Goal: Task Accomplishment & Management: Manage account settings

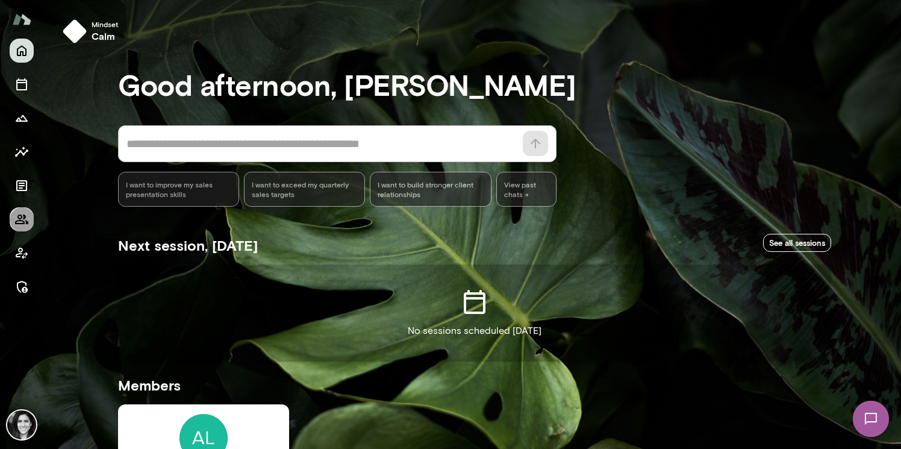
click at [21, 217] on icon "Members" at bounding box center [21, 219] width 13 height 10
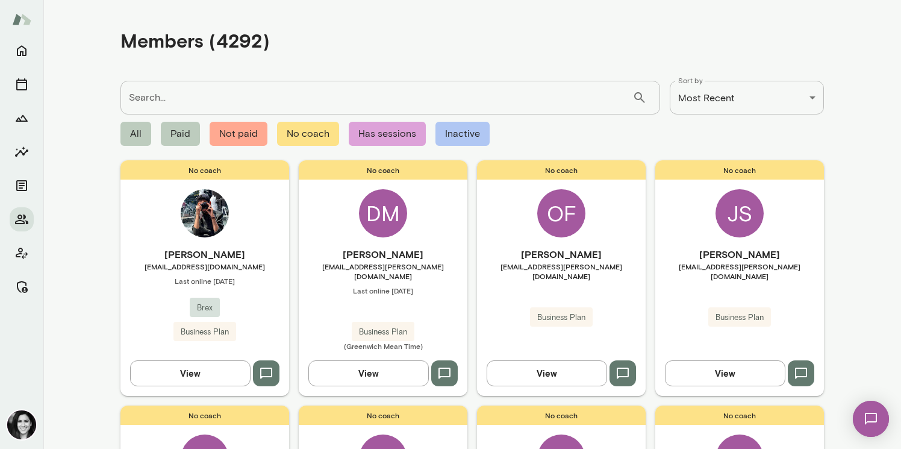
click at [239, 223] on div "No coach Mehtab Chithiwala mchithiwala@brex.com Last online August 27 Brex Busi…" at bounding box center [204, 277] width 169 height 235
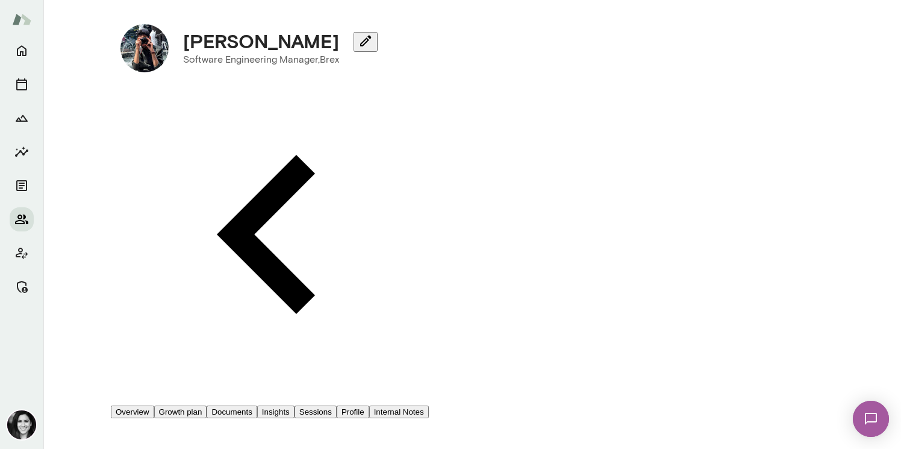
click at [21, 228] on button "Members" at bounding box center [22, 219] width 24 height 24
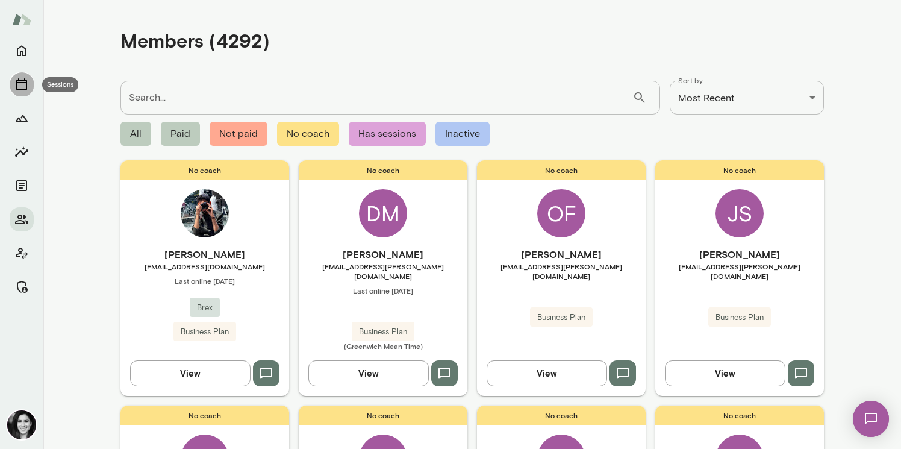
click at [25, 85] on icon "Sessions" at bounding box center [21, 84] width 14 height 14
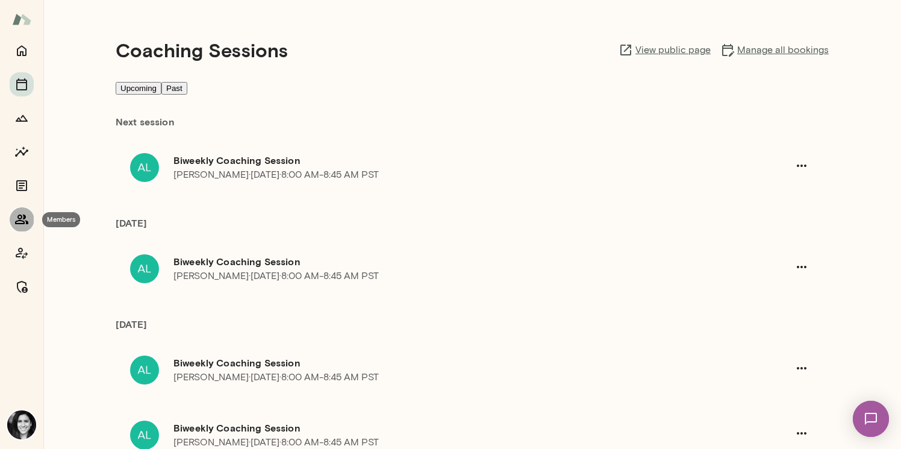
click at [18, 223] on icon "Members" at bounding box center [21, 219] width 13 height 10
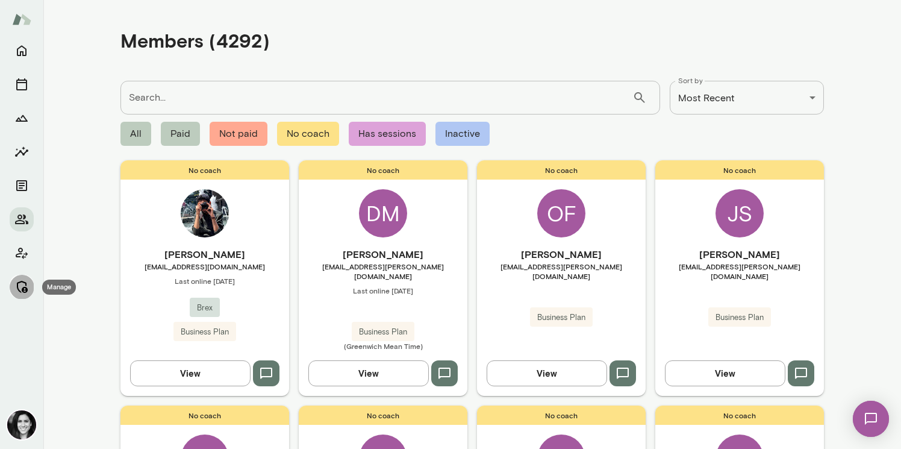
click at [22, 289] on icon "Manage" at bounding box center [22, 287] width 11 height 12
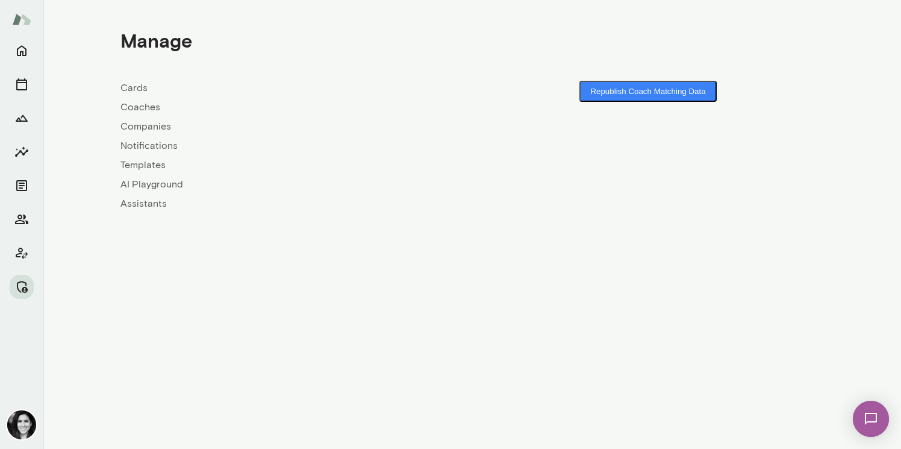
click at [151, 112] on link "Coaches" at bounding box center [296, 107] width 352 height 14
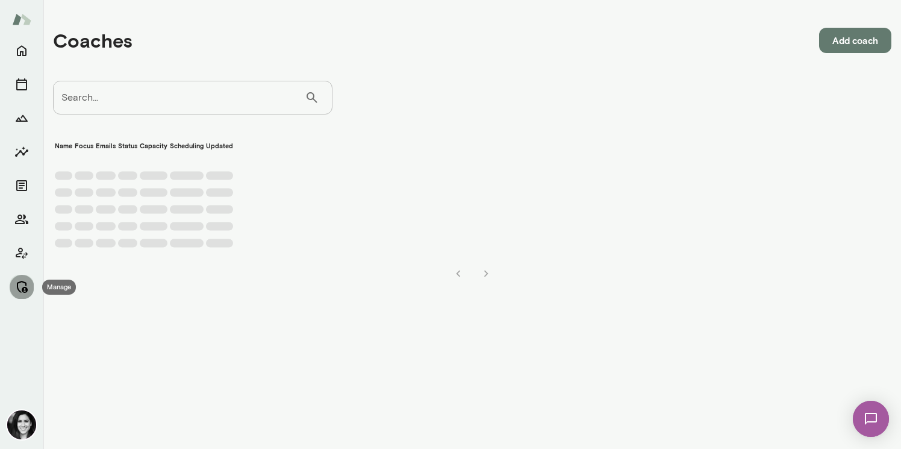
click at [21, 285] on icon "Manage" at bounding box center [21, 286] width 14 height 14
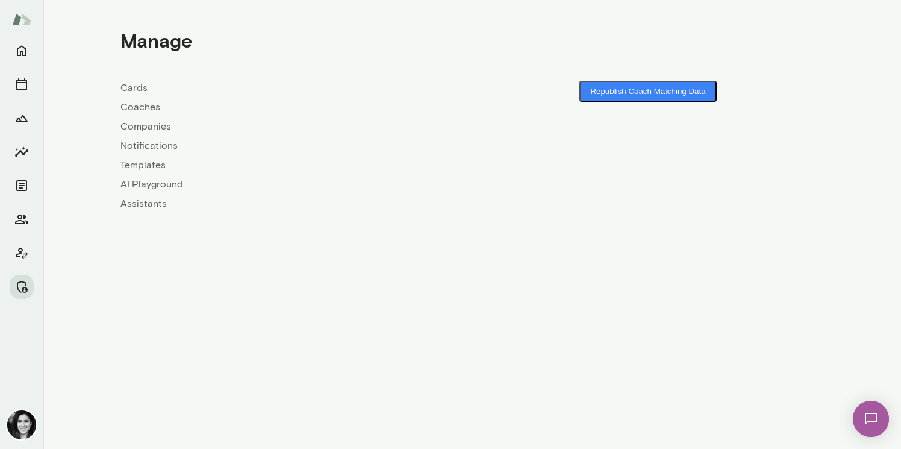
click at [158, 128] on link "Companies" at bounding box center [296, 126] width 352 height 14
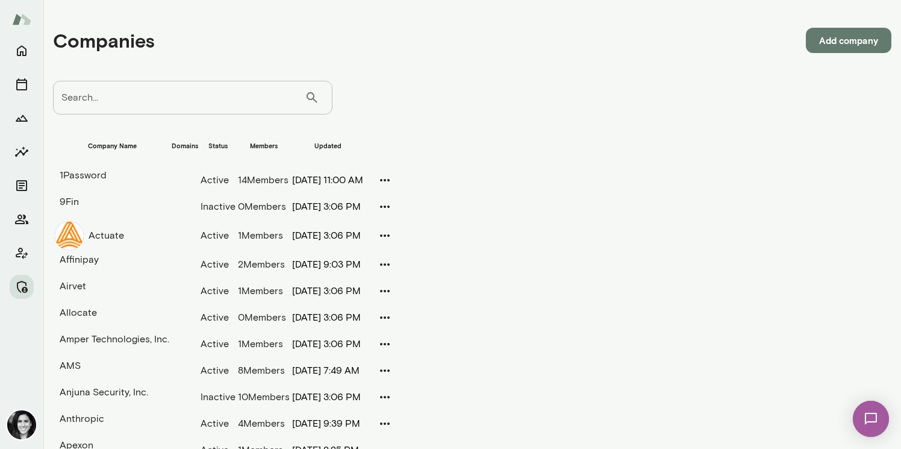
click at [155, 105] on input "Search..." at bounding box center [179, 98] width 252 height 34
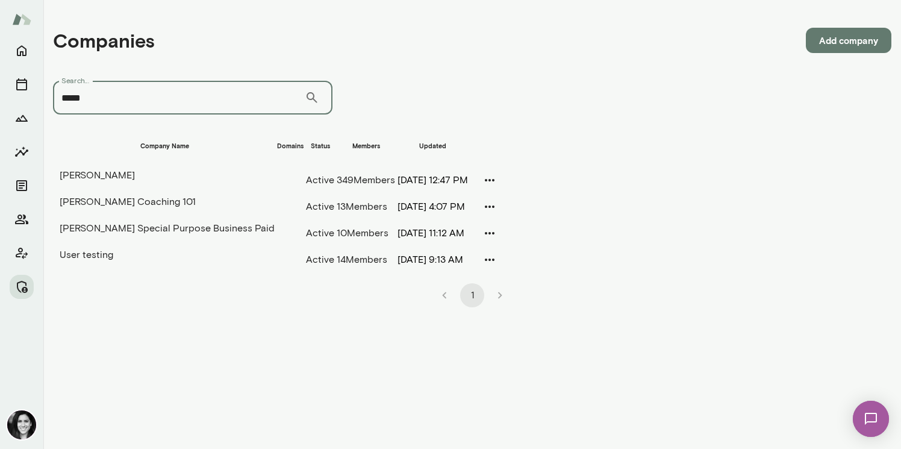
type input "*****"
click at [162, 176] on td "[PERSON_NAME]" at bounding box center [164, 175] width 221 height 16
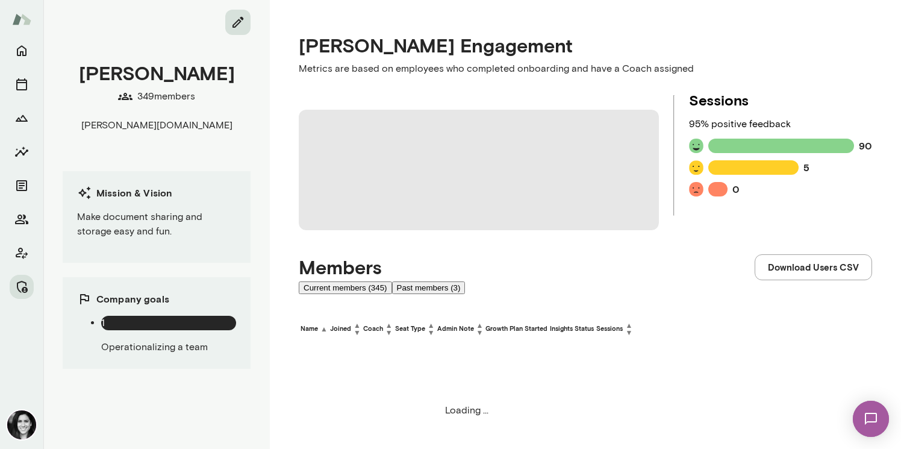
click at [240, 23] on icon "edit" at bounding box center [238, 22] width 14 height 14
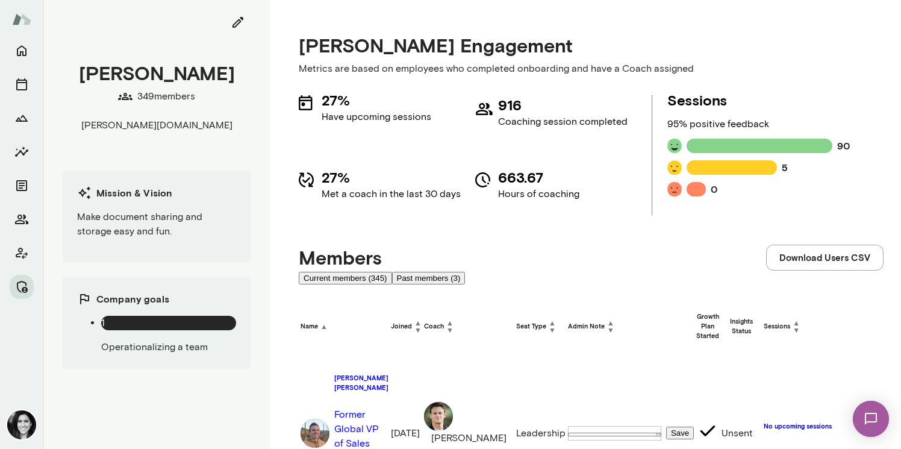
scroll to position [502, 0]
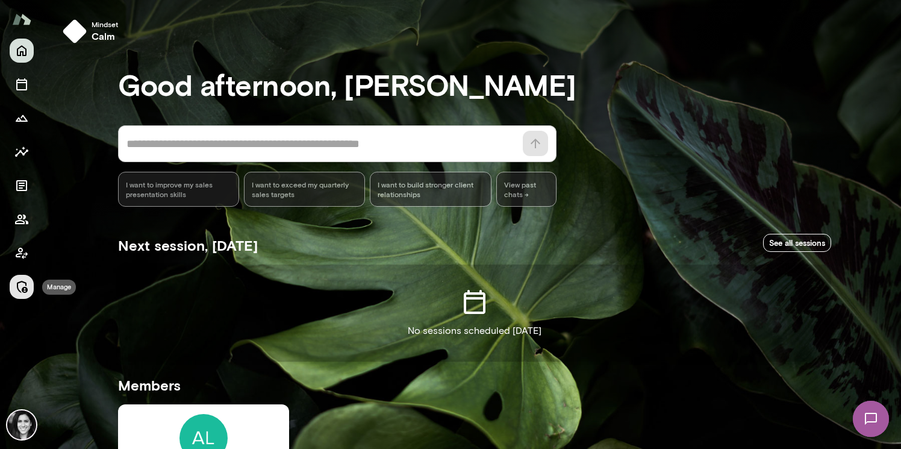
click at [20, 293] on icon "Manage" at bounding box center [21, 286] width 14 height 14
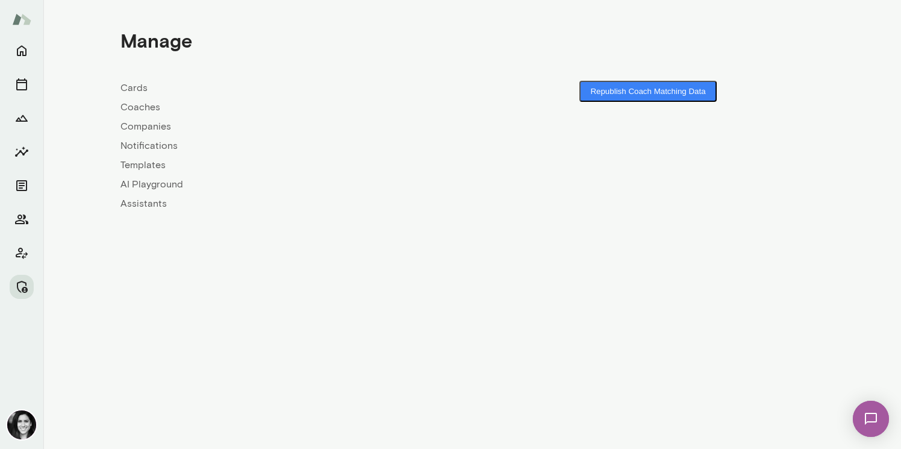
click at [150, 128] on link "Companies" at bounding box center [296, 126] width 352 height 14
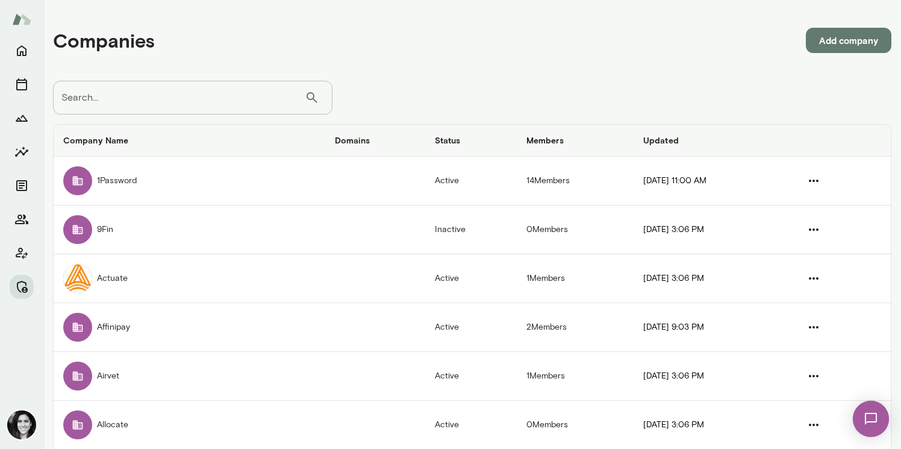
click at [143, 105] on input "Search..." at bounding box center [179, 98] width 252 height 34
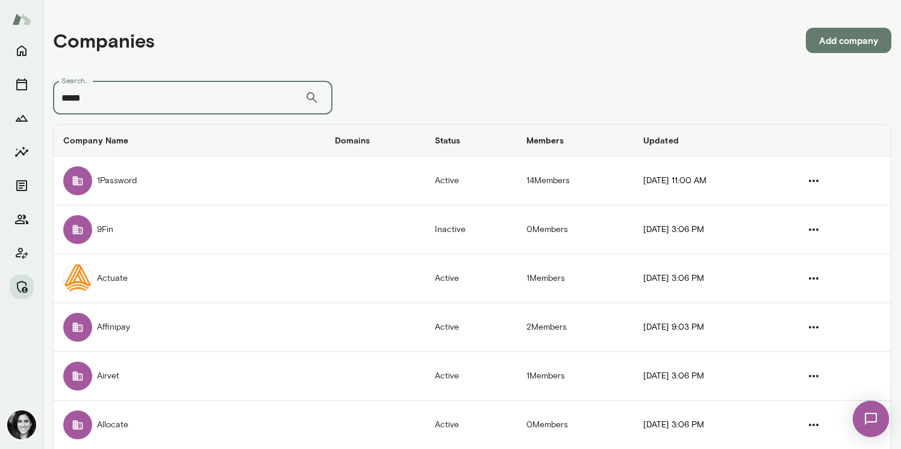
type input "*****"
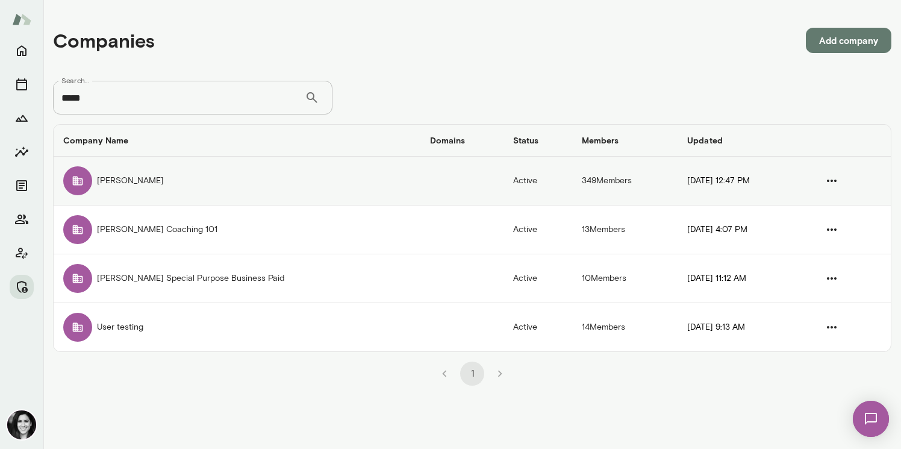
click at [133, 183] on td "[PERSON_NAME]" at bounding box center [237, 181] width 367 height 49
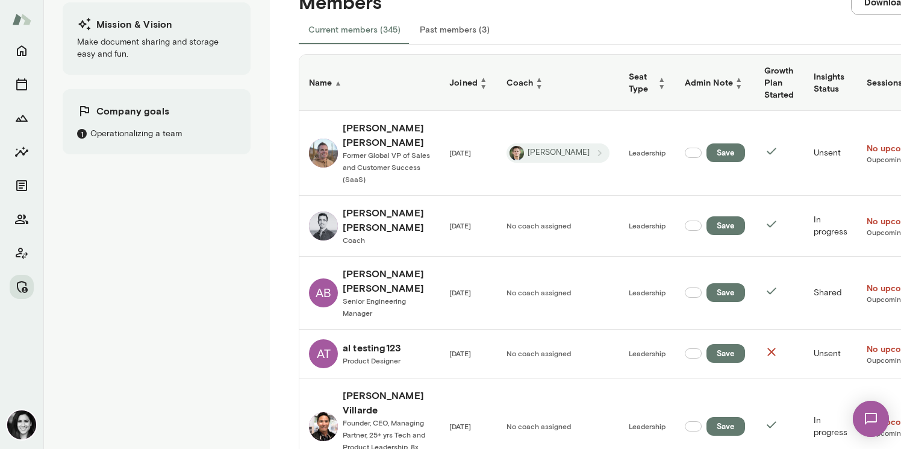
scroll to position [246, 0]
